Goal: Task Accomplishment & Management: Use online tool/utility

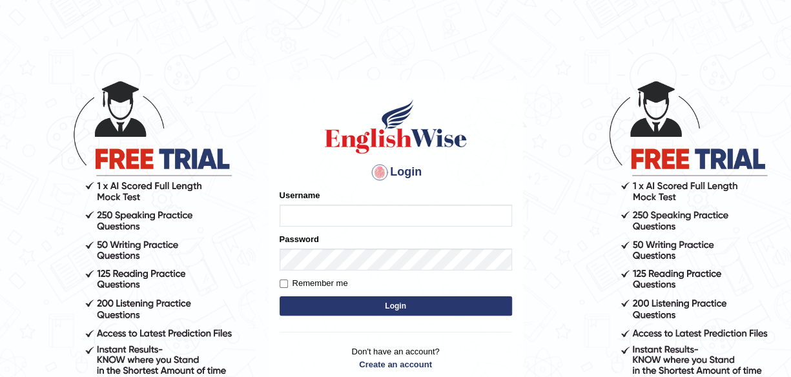
type input "maliny"
click at [374, 308] on button "Login" at bounding box center [395, 305] width 232 height 19
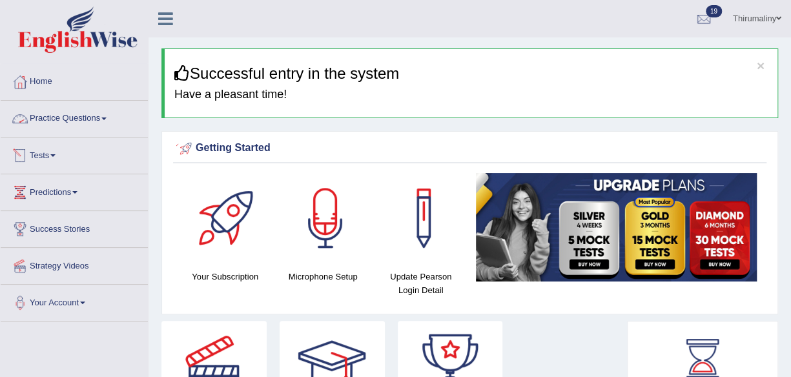
click at [55, 154] on span at bounding box center [52, 155] width 5 height 3
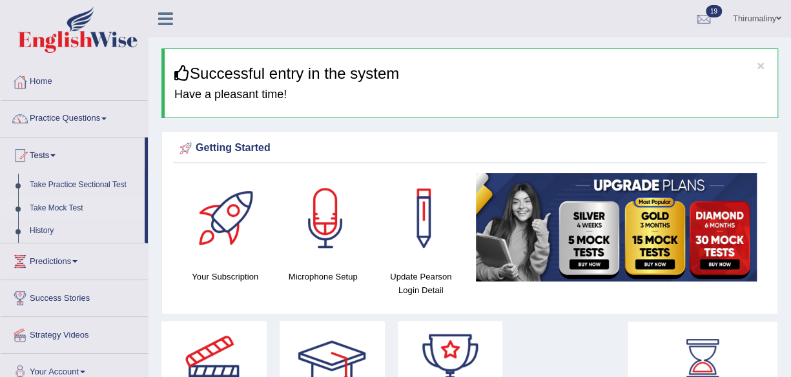
click at [72, 208] on link "Take Mock Test" at bounding box center [84, 208] width 121 height 23
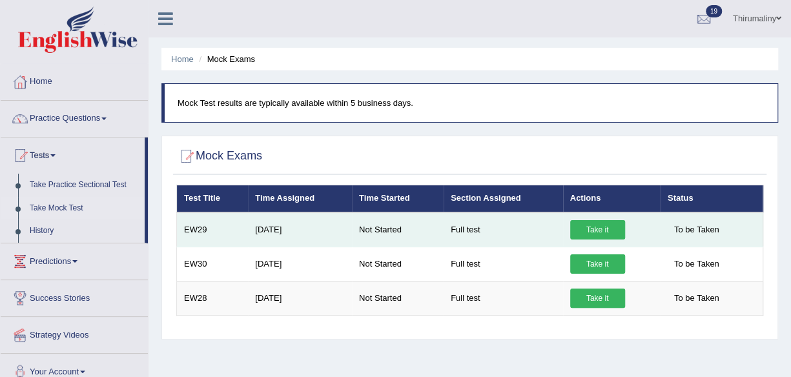
click at [581, 230] on link "Take it" at bounding box center [597, 229] width 55 height 19
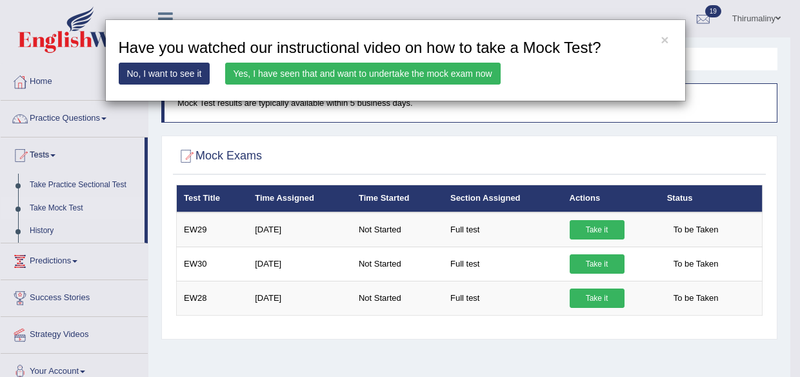
click at [453, 76] on link "Yes, I have seen that and want to undertake the mock exam now" at bounding box center [363, 74] width 276 height 22
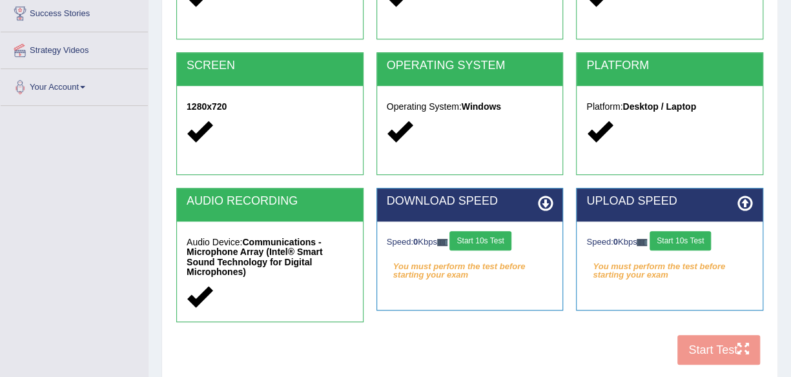
scroll to position [241, 0]
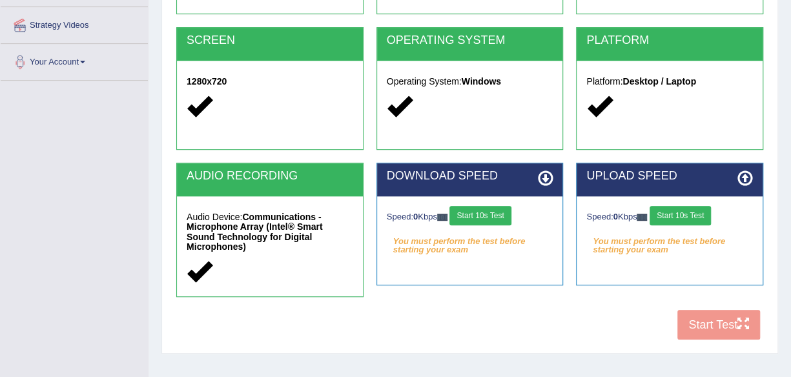
click at [506, 207] on button "Start 10s Test" at bounding box center [479, 215] width 61 height 19
click at [689, 208] on button "Start 10s Test" at bounding box center [679, 215] width 61 height 19
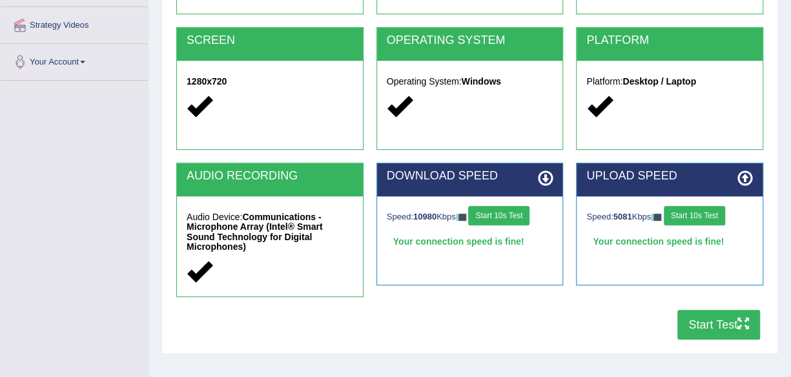
click at [740, 318] on icon "button" at bounding box center [743, 324] width 12 height 12
